Goal: Task Accomplishment & Management: Manage account settings

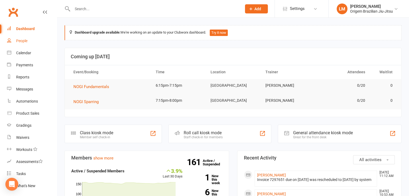
click at [24, 43] on div "People" at bounding box center [21, 41] width 11 height 4
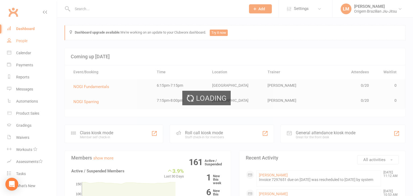
select select "100"
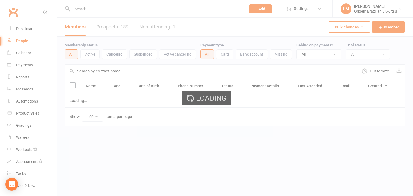
click at [96, 9] on div "Loading" at bounding box center [206, 98] width 413 height 196
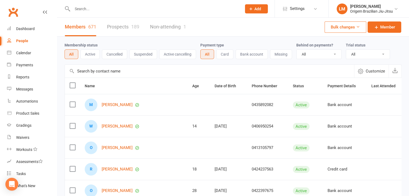
click at [88, 5] on input "text" at bounding box center [154, 9] width 167 height 8
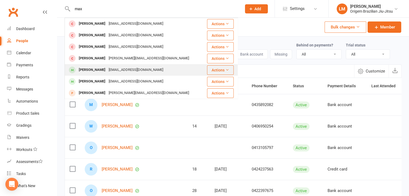
type input "max"
click at [103, 68] on div "[PERSON_NAME]" at bounding box center [92, 70] width 30 height 8
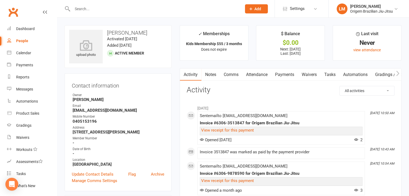
click at [115, 33] on h3 "[PERSON_NAME]" at bounding box center [118, 33] width 98 height 6
click at [112, 32] on h3 "[PERSON_NAME]" at bounding box center [118, 33] width 98 height 6
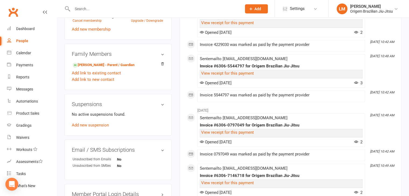
scroll to position [269, 0]
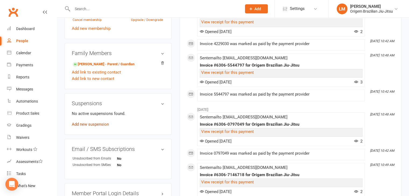
click at [105, 125] on link "Add new suspension" at bounding box center [90, 124] width 37 height 5
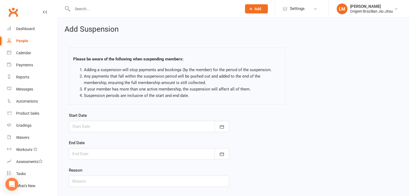
click at [104, 123] on div at bounding box center [149, 126] width 160 height 11
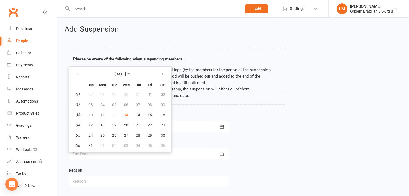
click at [214, 43] on div "Please be aware of the following when suspending members: Adding a suspension w…" at bounding box center [177, 77] width 224 height 70
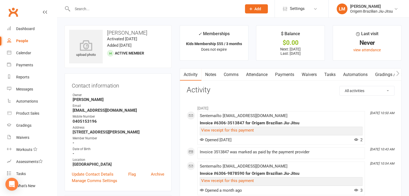
click at [285, 74] on link "Payments" at bounding box center [285, 75] width 27 height 12
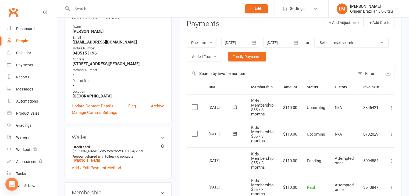
scroll to position [81, 0]
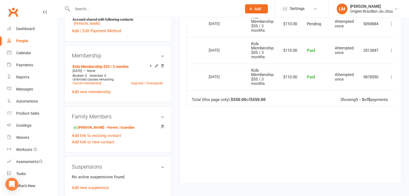
scroll to position [242, 0]
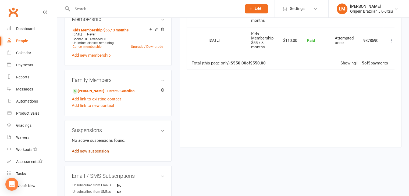
click at [97, 154] on link "Add new suspension" at bounding box center [90, 151] width 37 height 5
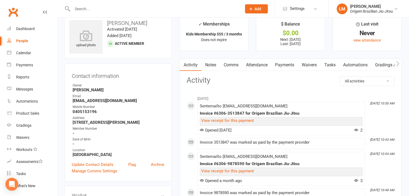
scroll to position [27, 0]
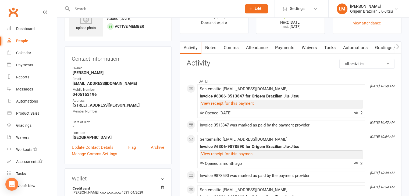
click at [287, 46] on link "Payments" at bounding box center [285, 48] width 27 height 12
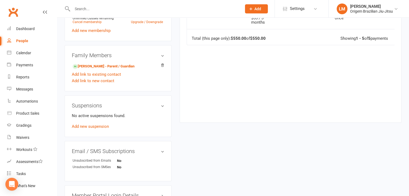
scroll to position [269, 0]
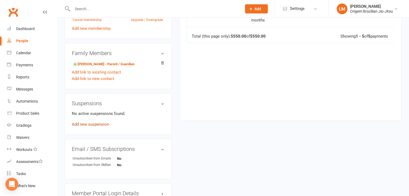
click at [97, 123] on link "Add new suspension" at bounding box center [90, 124] width 37 height 5
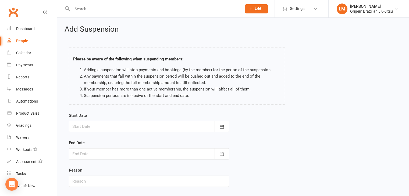
click at [99, 125] on div at bounding box center [149, 126] width 160 height 11
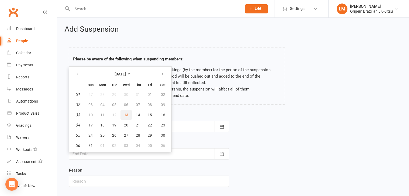
click at [124, 114] on span "13" at bounding box center [126, 115] width 4 height 4
type input "[DATE]"
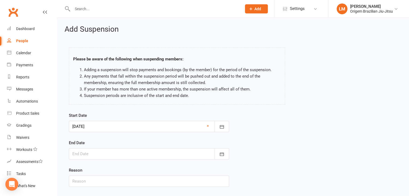
click at [109, 149] on div at bounding box center [149, 154] width 160 height 11
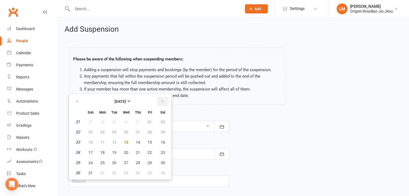
click at [165, 103] on button "button" at bounding box center [163, 102] width 12 height 10
click at [125, 133] on span "08" at bounding box center [126, 132] width 4 height 4
type input "[DATE]"
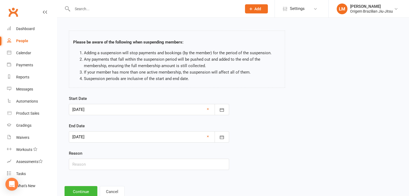
scroll to position [33, 0]
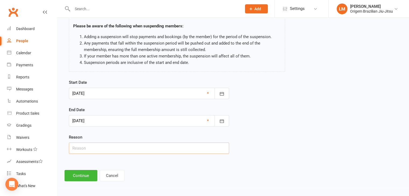
drag, startPoint x: 145, startPoint y: 149, endPoint x: 142, endPoint y: 147, distance: 4.1
click at [145, 149] on input "text" at bounding box center [149, 148] width 160 height 11
type input "Injury"
click at [89, 174] on button "Continue" at bounding box center [81, 175] width 33 height 11
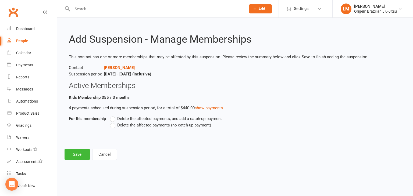
click at [114, 126] on label "Delete the affected payments (no catch-up payment)" at bounding box center [160, 125] width 101 height 6
click at [114, 122] on input "Delete the affected payments (no catch-up payment)" at bounding box center [111, 122] width 3 height 0
click at [86, 153] on button "Save" at bounding box center [77, 154] width 25 height 11
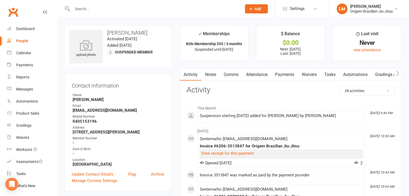
click at [20, 42] on div "People" at bounding box center [22, 41] width 12 height 4
select select "100"
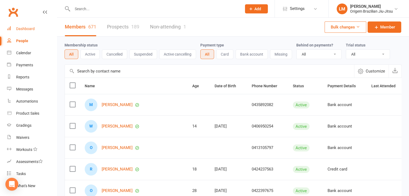
click at [28, 33] on link "Dashboard" at bounding box center [32, 29] width 50 height 12
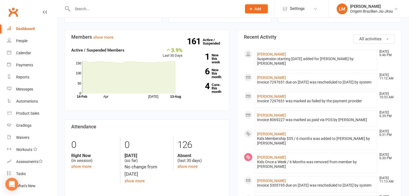
scroll to position [135, 0]
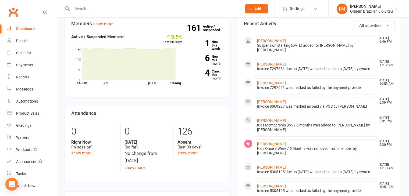
click at [99, 12] on input "text" at bounding box center [154, 9] width 167 height 8
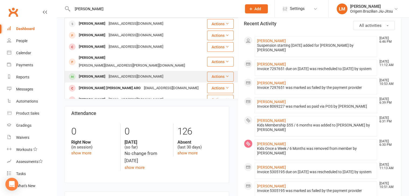
type input "[PERSON_NAME]"
click at [112, 73] on div "[EMAIL_ADDRESS][DOMAIN_NAME]" at bounding box center [136, 77] width 58 height 8
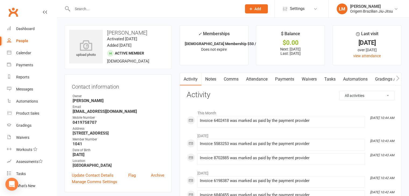
click at [25, 43] on div "People" at bounding box center [22, 41] width 12 height 4
select select "100"
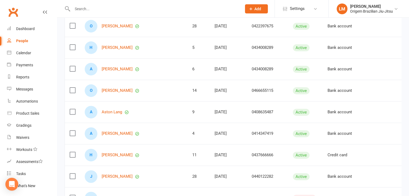
scroll to position [81, 0]
